Goal: Information Seeking & Learning: Check status

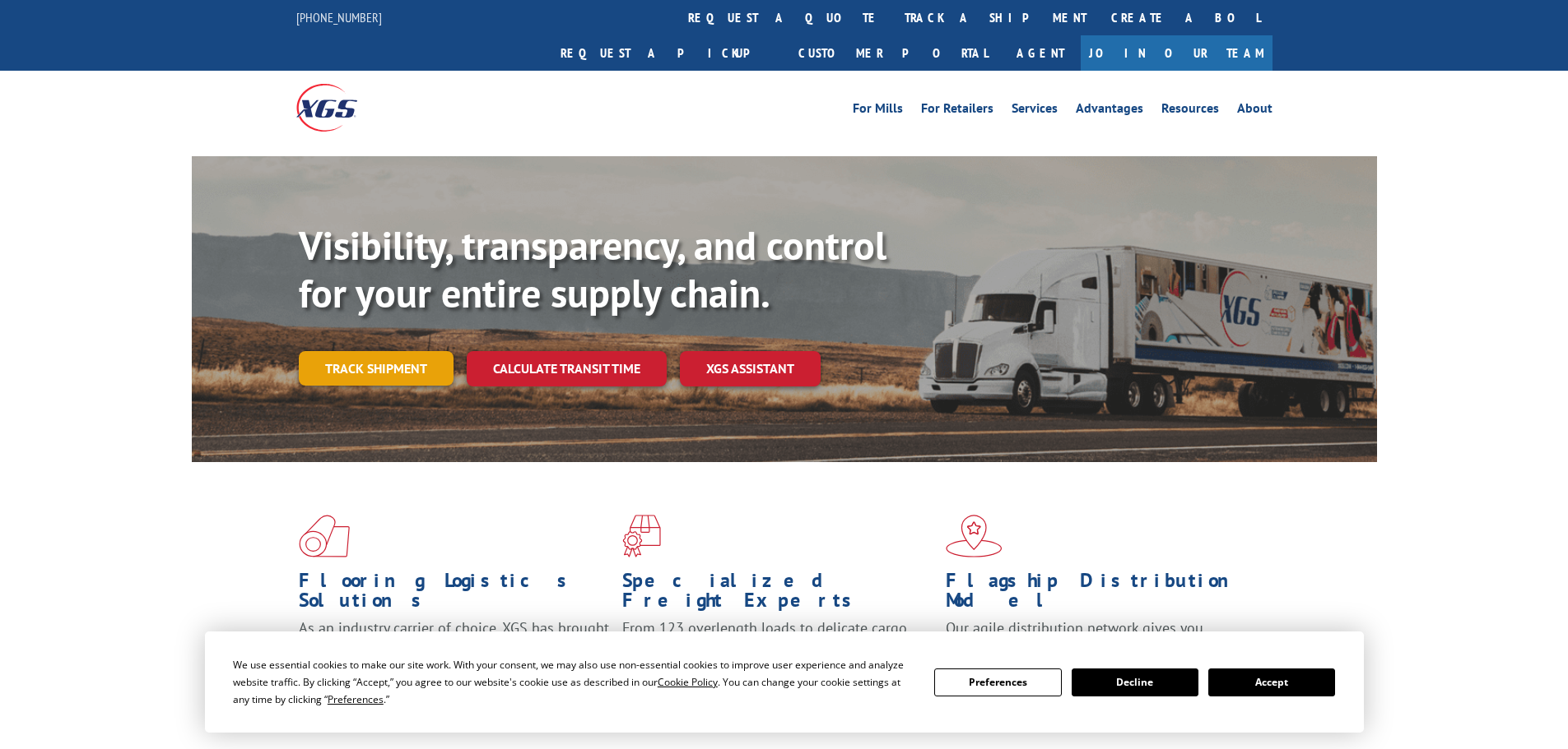
click at [422, 351] on link "Track shipment" at bounding box center [376, 368] width 155 height 34
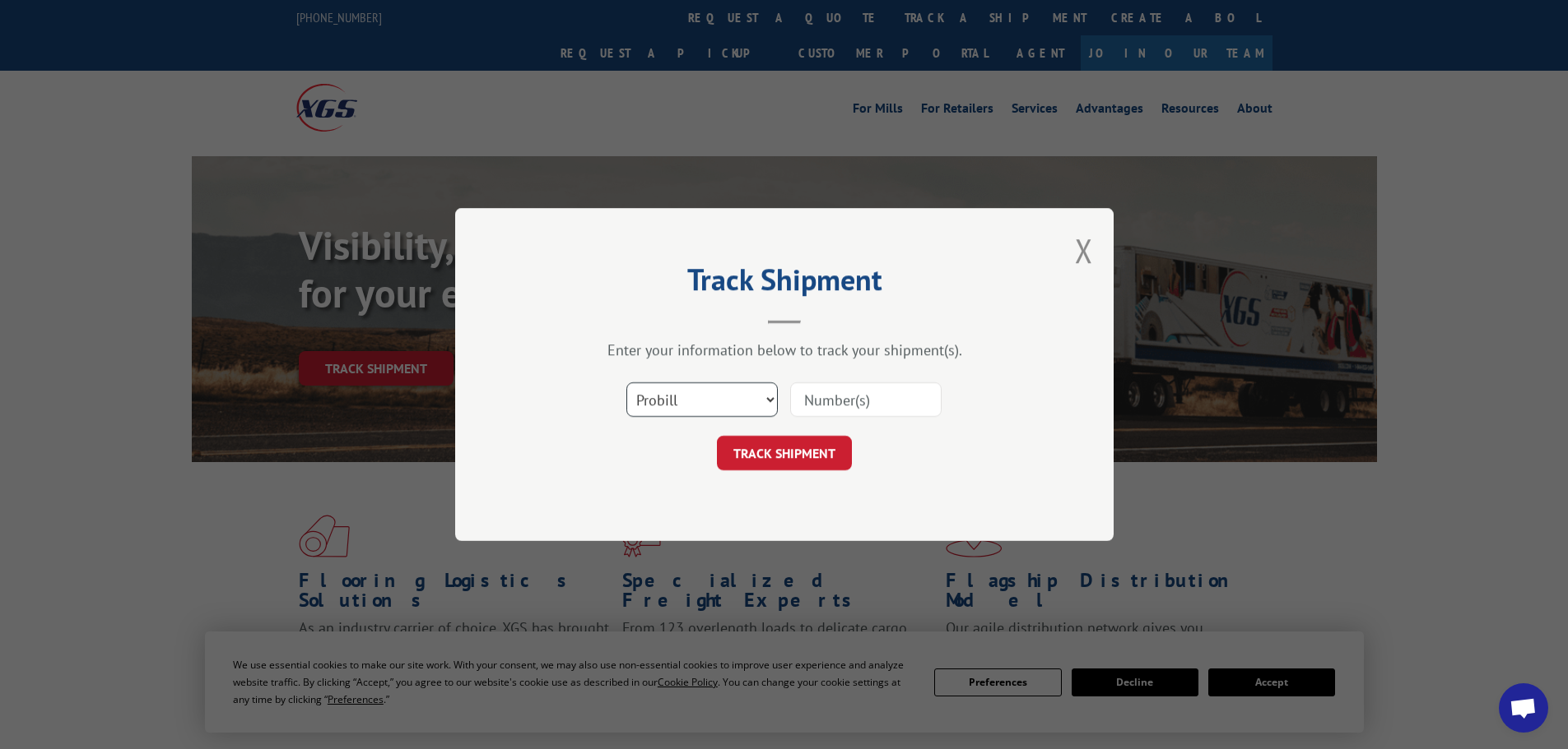
click at [706, 399] on select "Select category... Probill BOL PO" at bounding box center [701, 399] width 152 height 34
select select "bol"
click at [626, 383] on select "Select category... Probill BOL PO" at bounding box center [701, 399] width 152 height 34
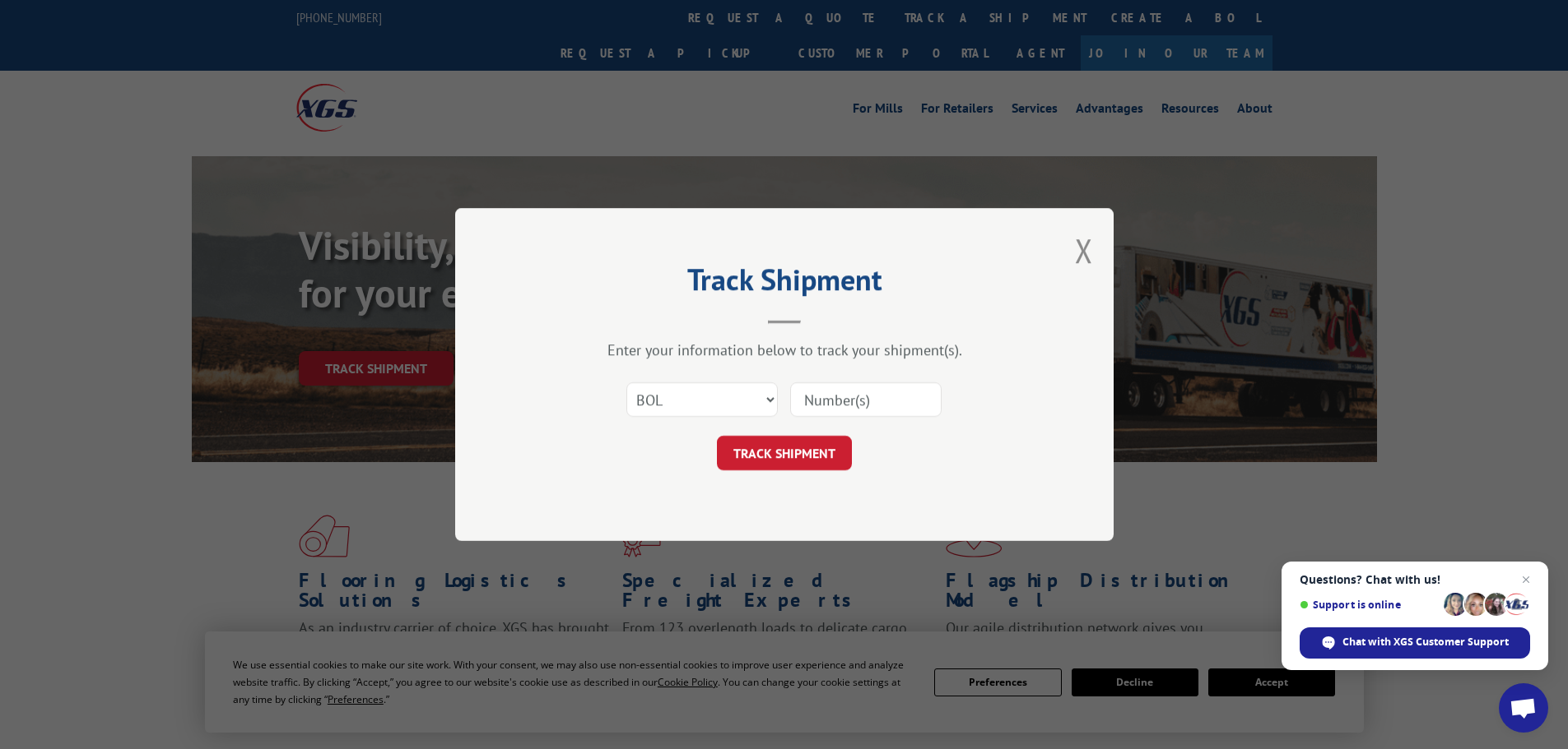
click at [826, 400] on input at bounding box center [865, 399] width 152 height 34
paste input "6006861"
type input "6006861"
click at [803, 447] on button "TRACK SHIPMENT" at bounding box center [784, 453] width 135 height 34
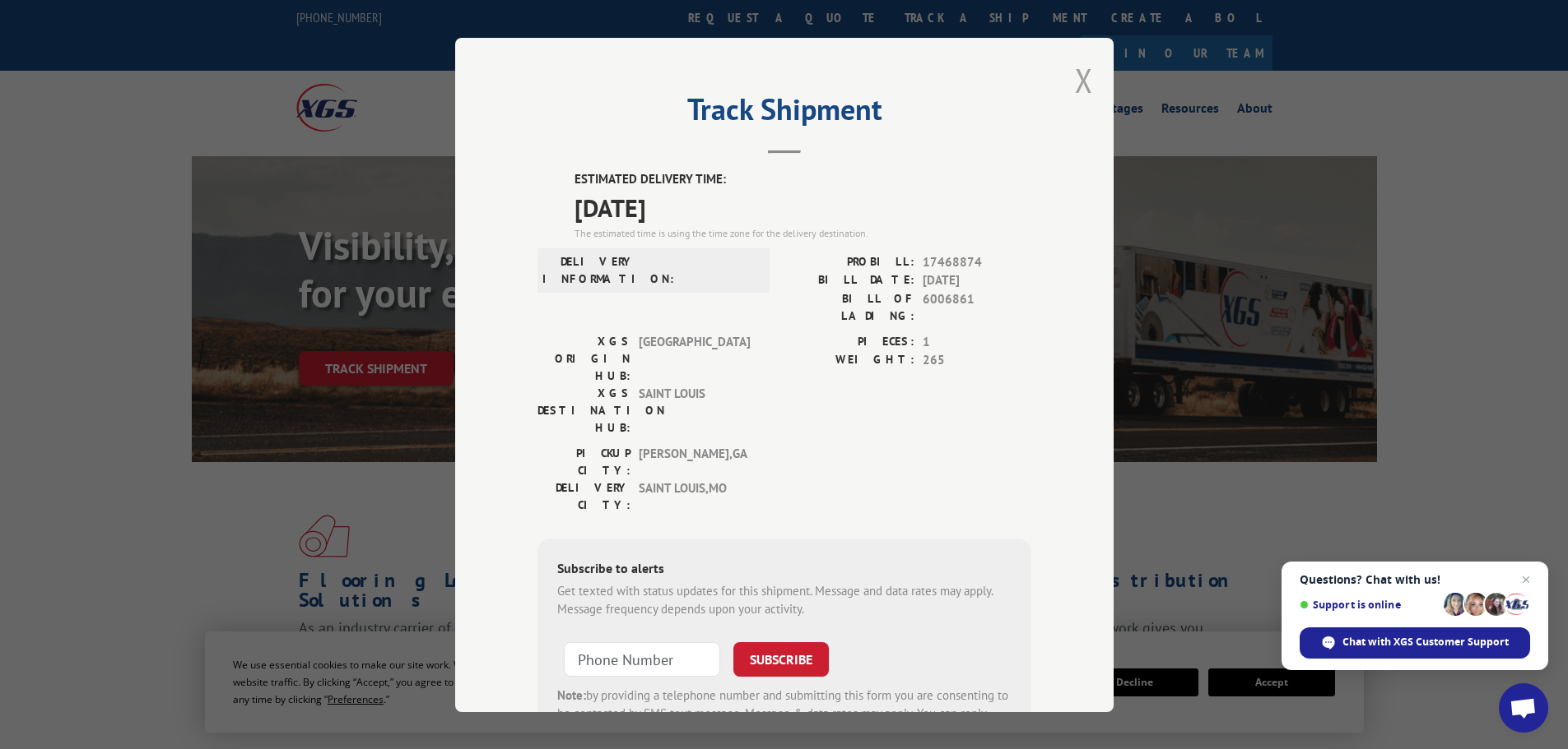
click at [1075, 76] on button "Close modal" at bounding box center [1083, 81] width 18 height 44
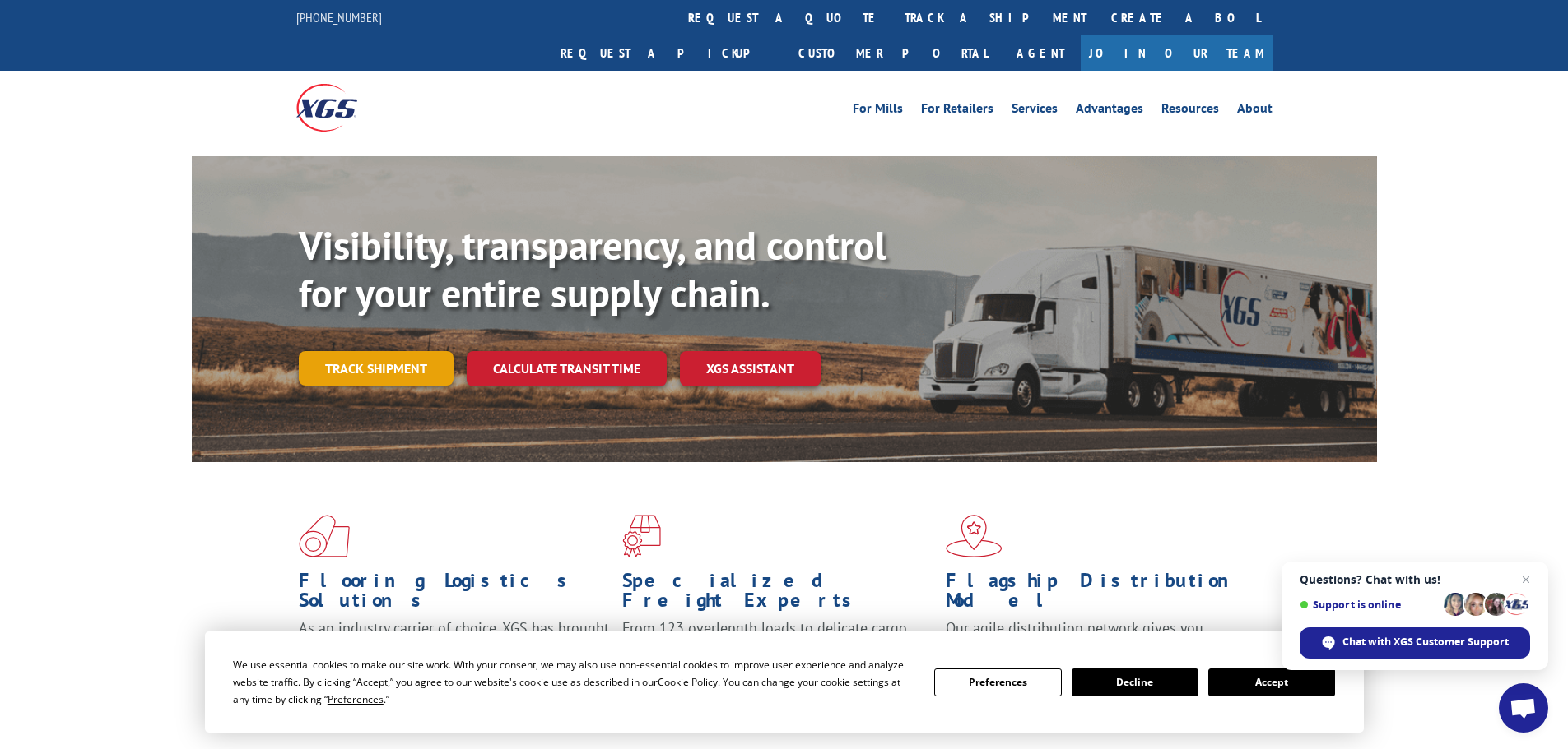
click at [396, 351] on link "Track shipment" at bounding box center [376, 368] width 155 height 34
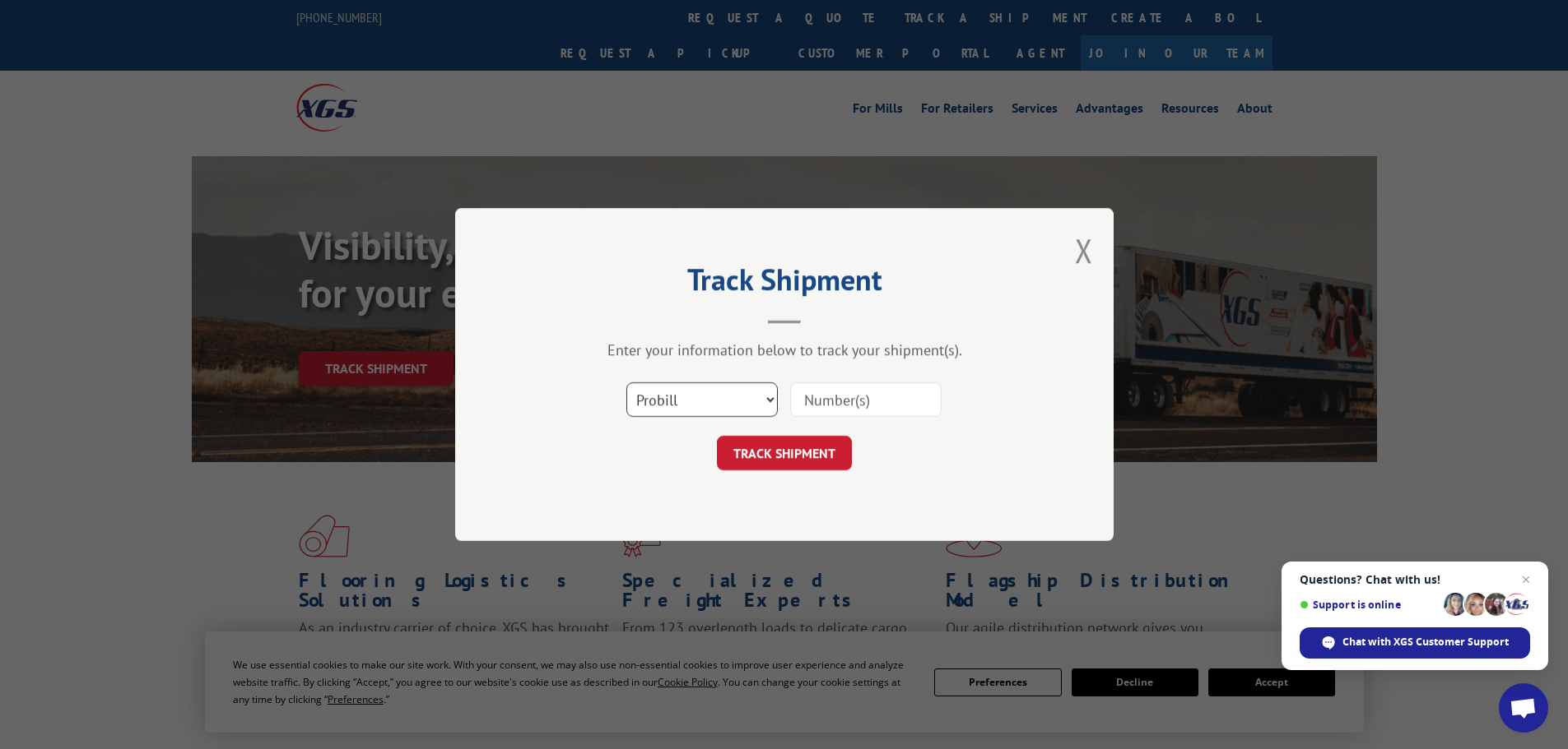
click at [732, 409] on select "Select category... Probill BOL PO" at bounding box center [701, 399] width 152 height 34
select select "bol"
click at [626, 383] on select "Select category... Probill BOL PO" at bounding box center [701, 399] width 152 height 34
click at [839, 387] on input at bounding box center [865, 399] width 152 height 34
paste input "5148070"
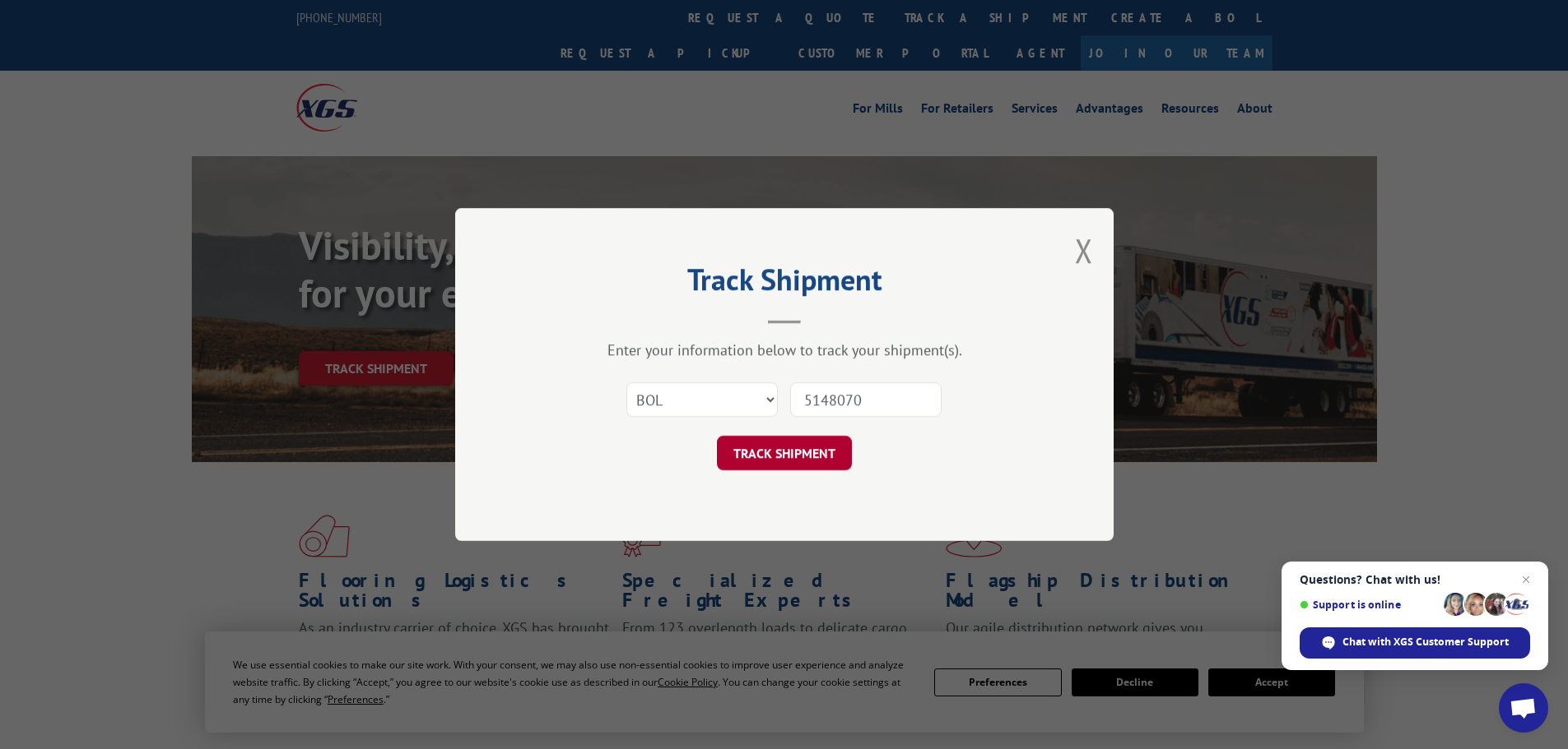
type input "5148070"
drag, startPoint x: 787, startPoint y: 449, endPoint x: 574, endPoint y: 378, distance: 224.5
click at [785, 447] on button "TRACK SHIPMENT" at bounding box center [784, 453] width 135 height 34
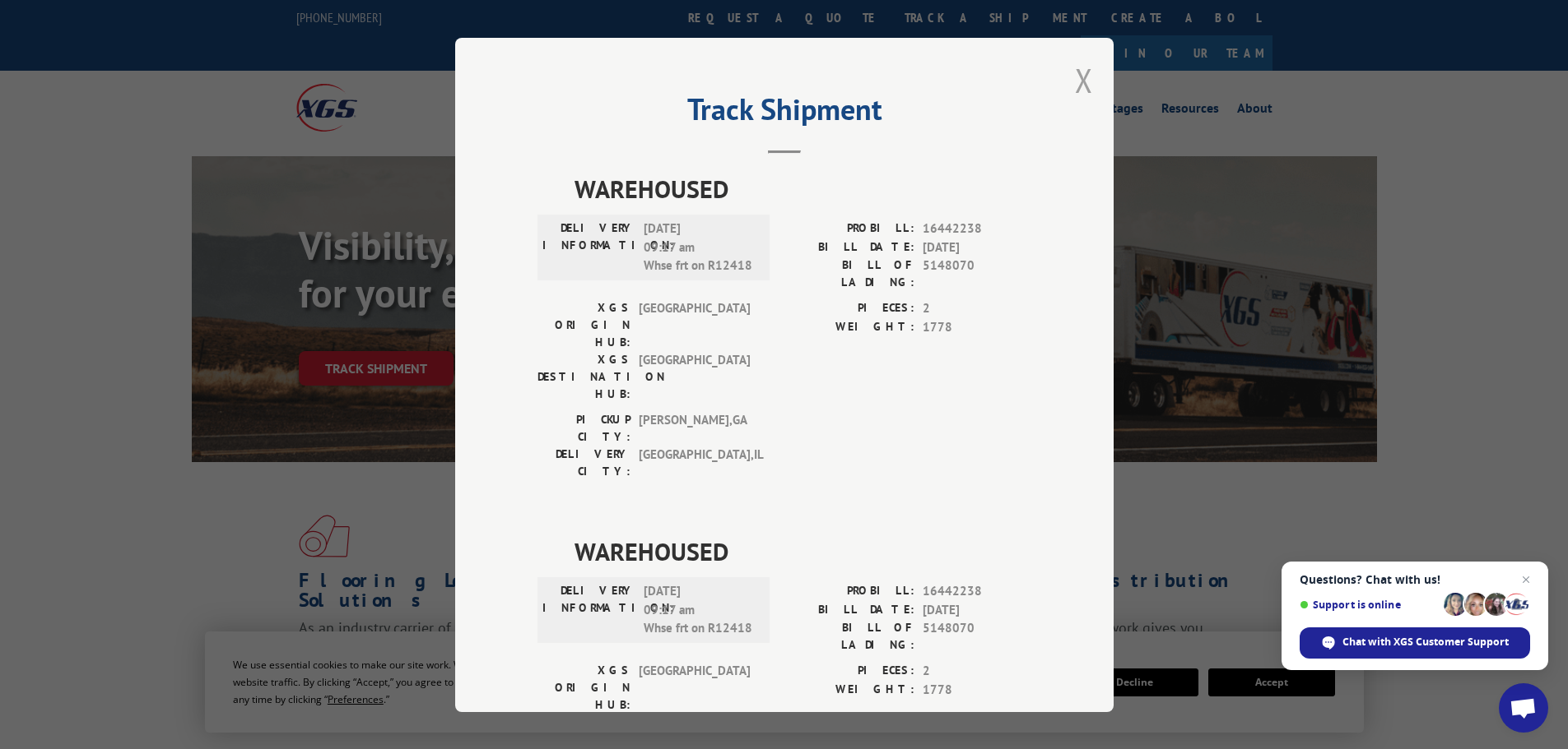
click at [1079, 80] on button "Close modal" at bounding box center [1083, 81] width 18 height 44
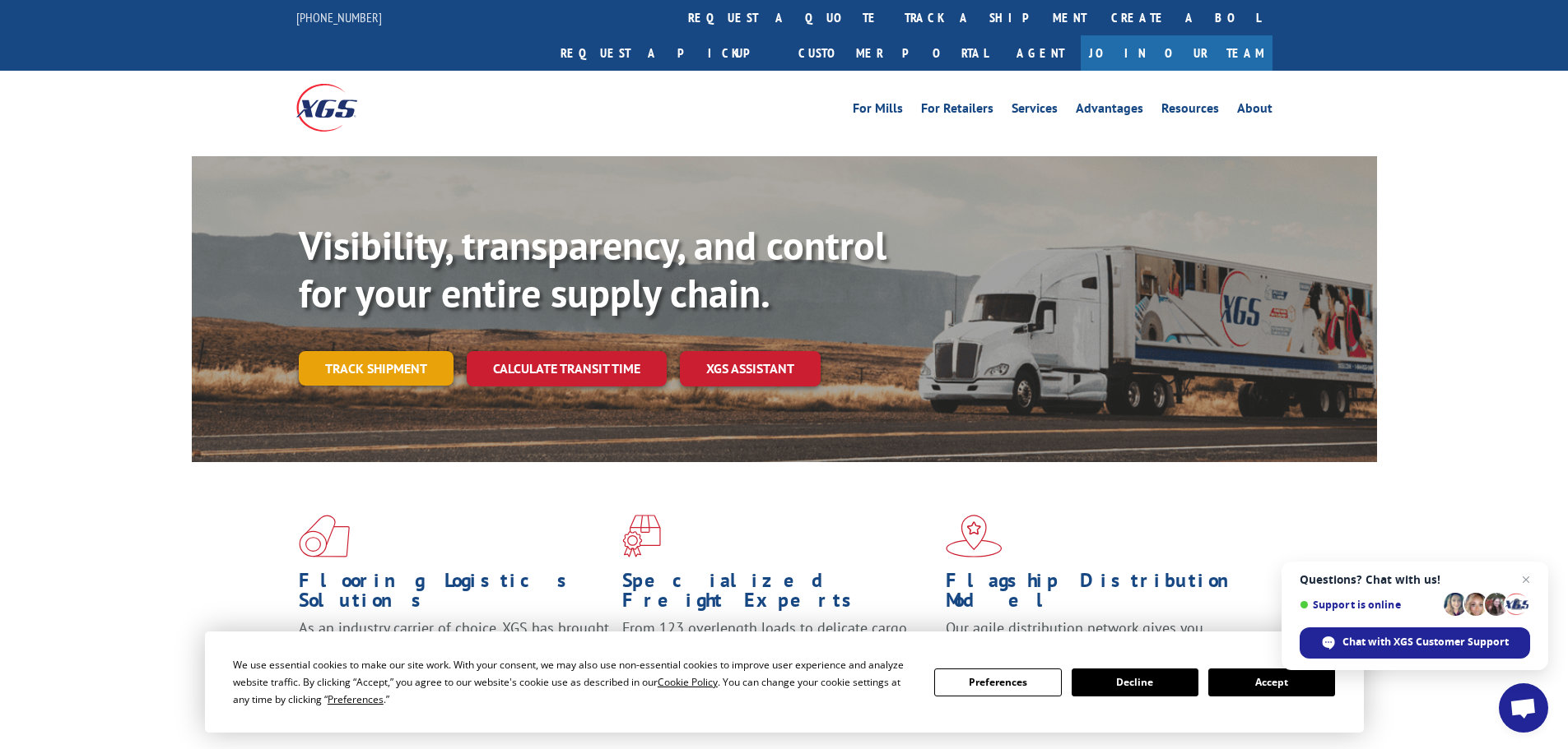
click at [392, 351] on link "Track shipment" at bounding box center [376, 368] width 155 height 34
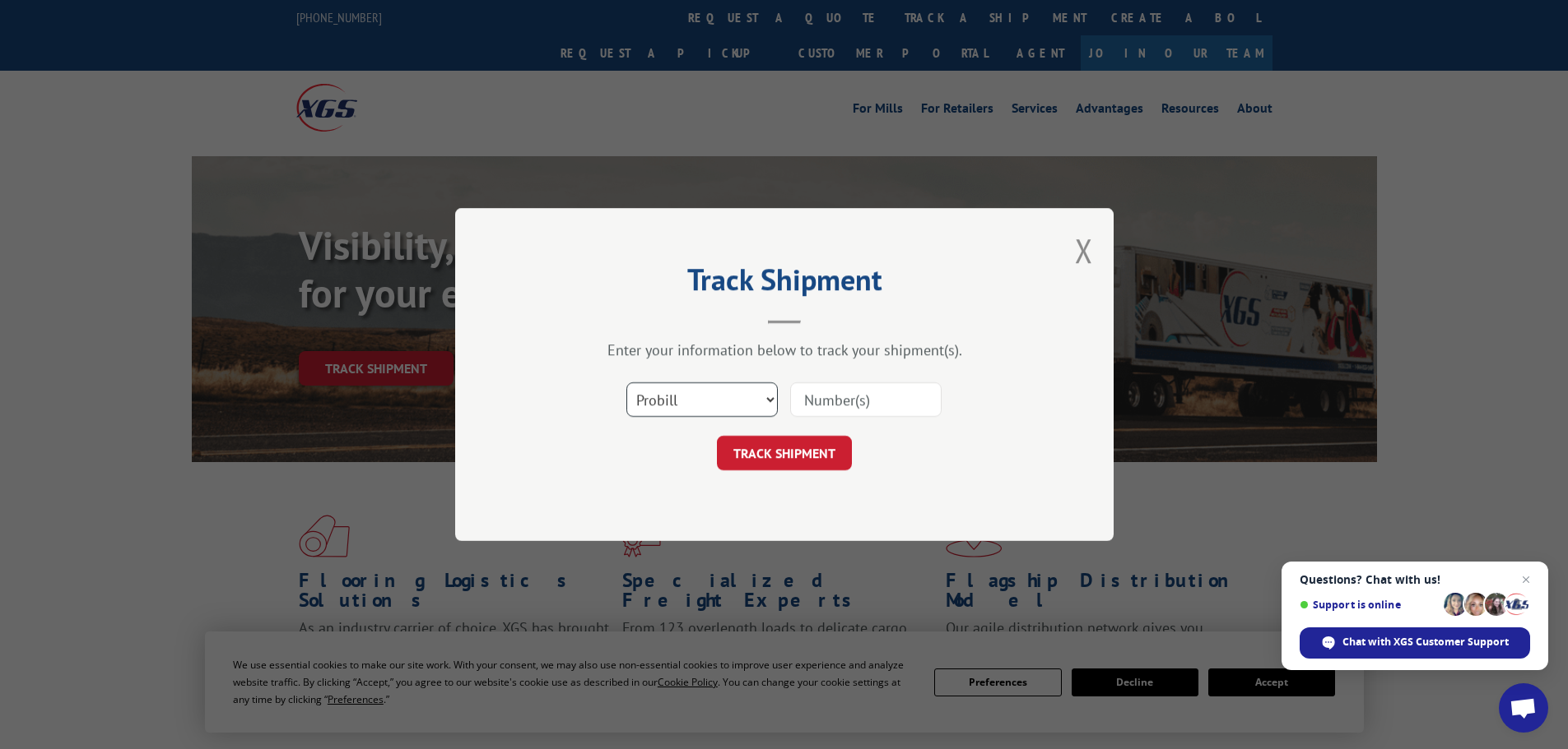
click at [683, 399] on select "Select category... Probill BOL PO" at bounding box center [701, 399] width 152 height 34
select select "bol"
click at [626, 383] on select "Select category... Probill BOL PO" at bounding box center [701, 399] width 152 height 34
click at [847, 399] on input at bounding box center [865, 399] width 152 height 34
paste input "6009815"
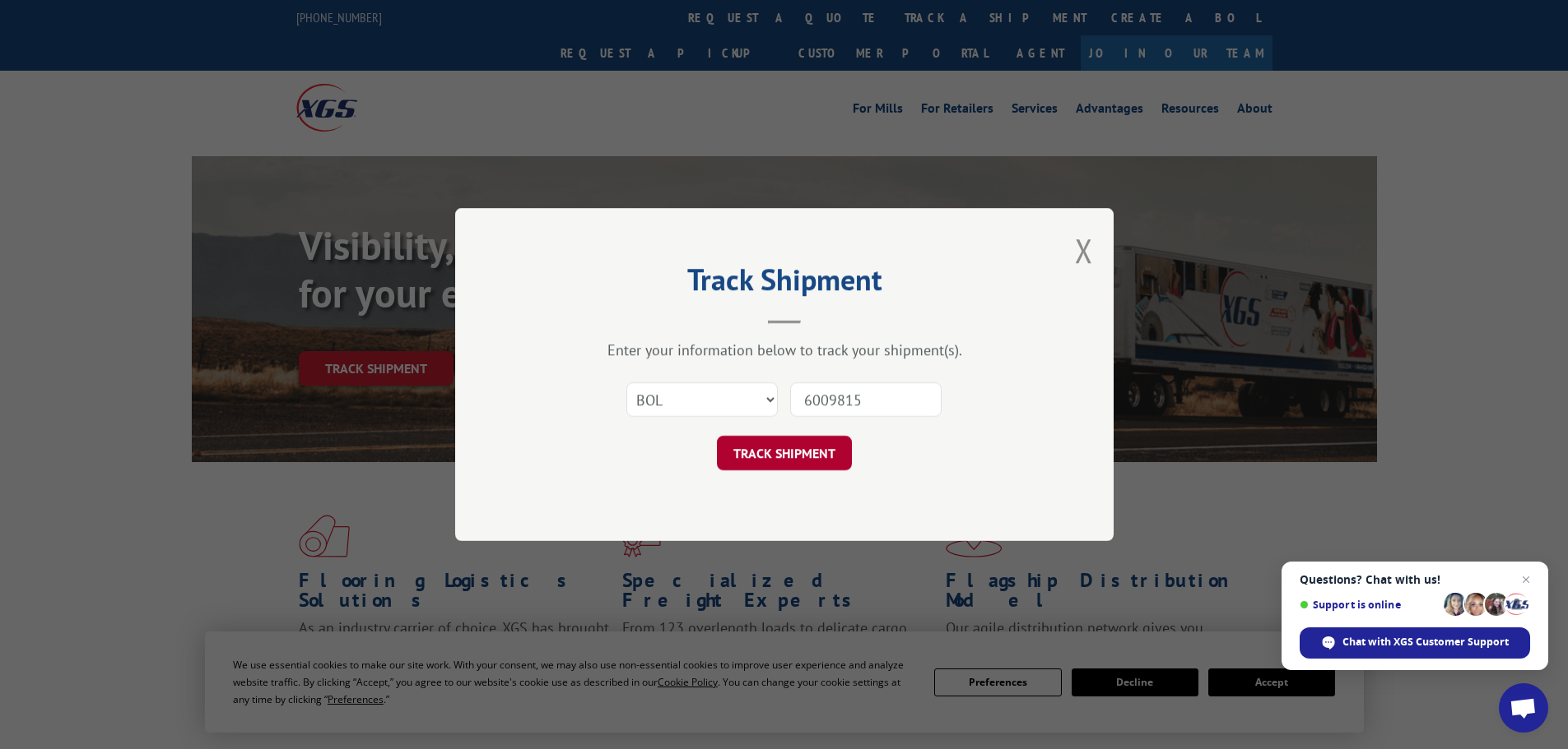
type input "6009815"
click at [832, 454] on button "TRACK SHIPMENT" at bounding box center [784, 453] width 135 height 34
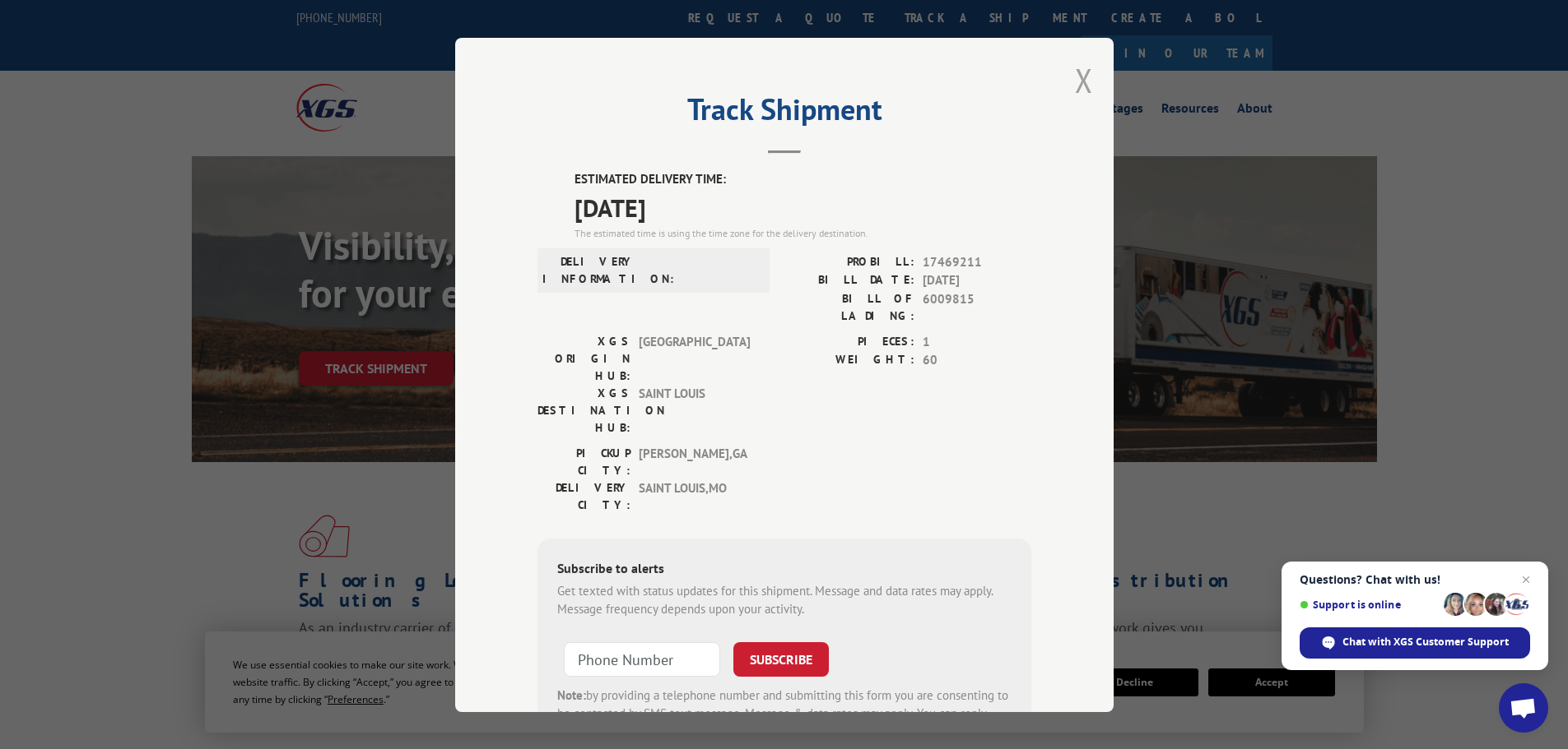
click at [1075, 78] on button "Close modal" at bounding box center [1083, 81] width 18 height 44
